Goal: Task Accomplishment & Management: Use online tool/utility

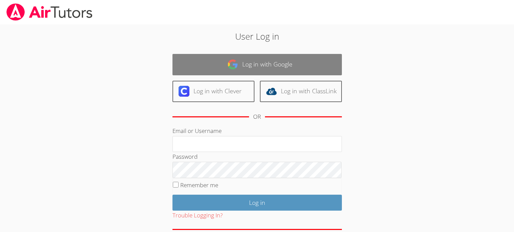
click at [252, 59] on link "Log in with Google" at bounding box center [256, 64] width 169 height 21
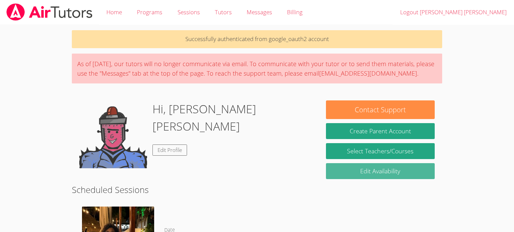
click at [346, 174] on link "Edit Availability" at bounding box center [380, 171] width 108 height 16
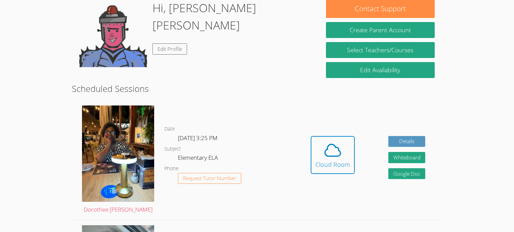
scroll to position [108, 0]
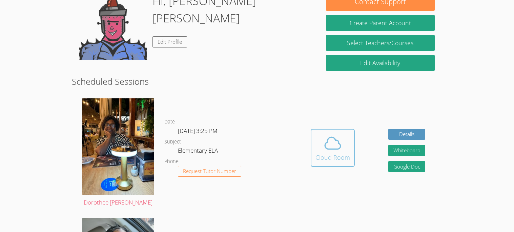
click at [318, 146] on span at bounding box center [332, 142] width 35 height 19
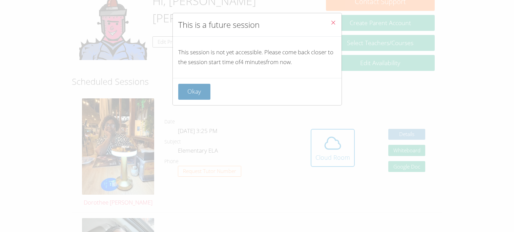
click at [196, 96] on button "Okay" at bounding box center [194, 92] width 32 height 16
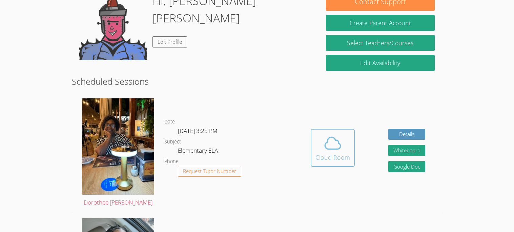
click at [320, 129] on button "Cloud Room" at bounding box center [332, 148] width 44 height 38
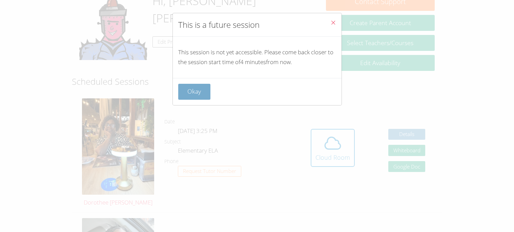
click at [194, 91] on button "Okay" at bounding box center [194, 92] width 32 height 16
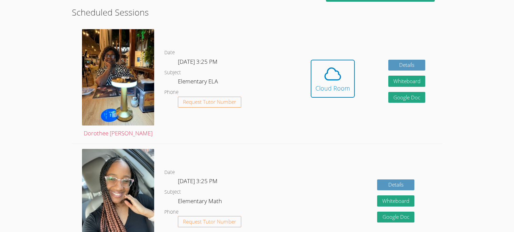
scroll to position [177, 0]
click at [362, 94] on div "Hidden Cloud Room Details Whiteboard Hidden Google Doc" at bounding box center [368, 83] width 148 height 119
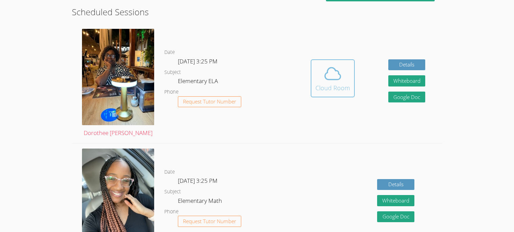
click at [328, 81] on icon at bounding box center [332, 73] width 19 height 19
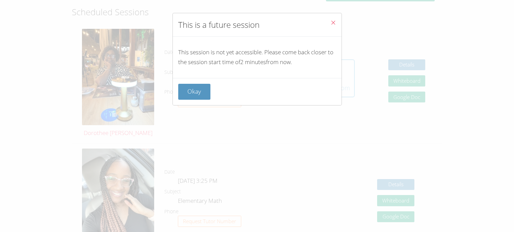
click at [362, 94] on div "This is a future session This session is not yet accessible. Please come back c…" at bounding box center [257, 116] width 514 height 232
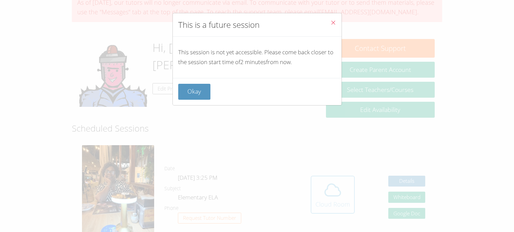
scroll to position [60, 0]
click at [196, 89] on button "Okay" at bounding box center [194, 92] width 32 height 16
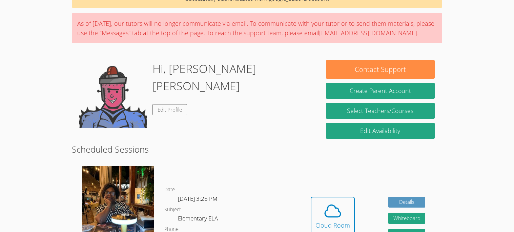
scroll to position [40, 0]
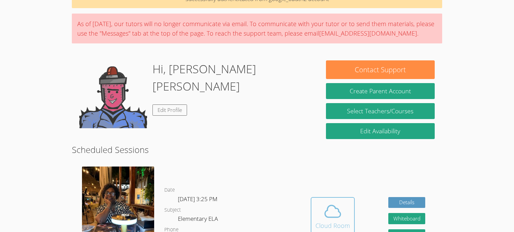
click at [325, 223] on div "Cloud Room" at bounding box center [332, 224] width 35 height 9
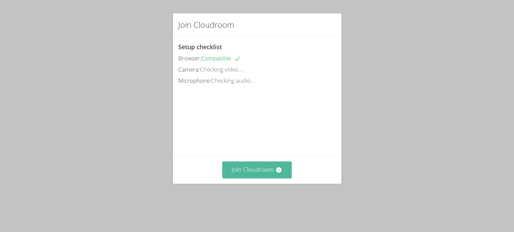
click at [257, 178] on button "Join Cloudroom" at bounding box center [256, 169] width 69 height 17
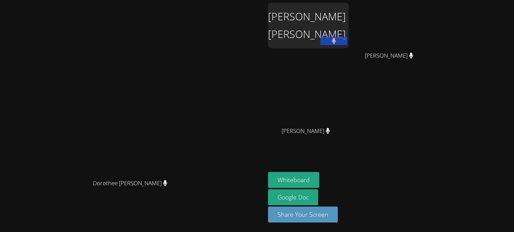
click at [347, 40] on button at bounding box center [333, 41] width 27 height 8
click at [337, 40] on icon at bounding box center [333, 41] width 7 height 6
click at [348, 94] on video at bounding box center [308, 100] width 81 height 45
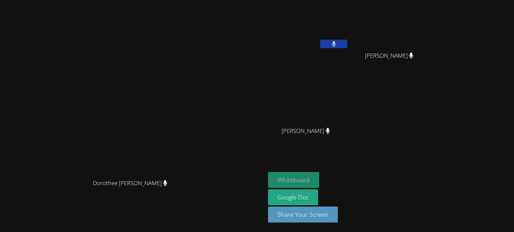
click at [319, 181] on button "Whiteboard" at bounding box center [293, 180] width 51 height 16
